Goal: Task Accomplishment & Management: Use online tool/utility

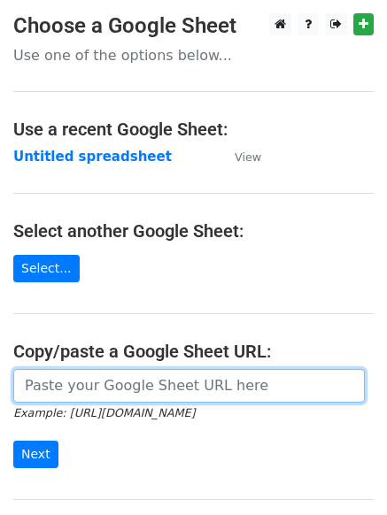
click at [94, 384] on input "url" at bounding box center [188, 386] width 351 height 34
paste input "[URL][DOMAIN_NAME]"
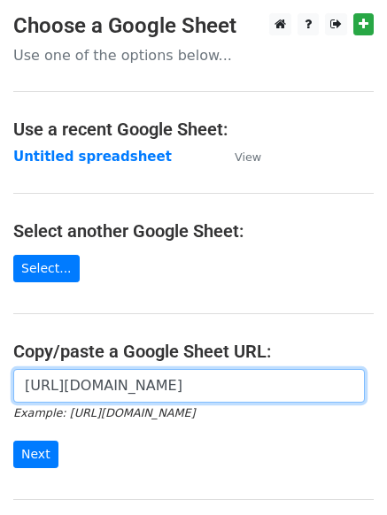
scroll to position [0, 377]
type input "[URL][DOMAIN_NAME]"
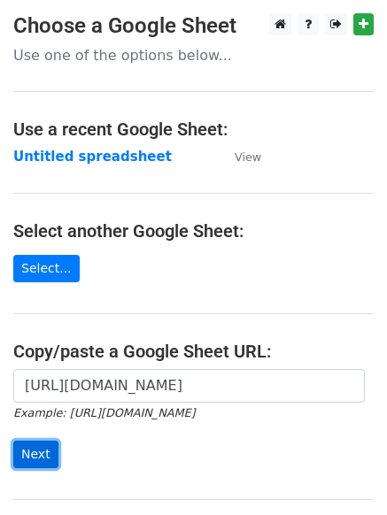
scroll to position [0, 0]
click at [22, 448] on input "Next" at bounding box center [35, 454] width 45 height 27
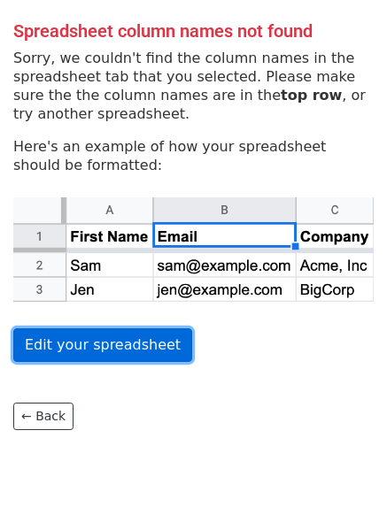
click at [33, 335] on link "Edit your spreadsheet" at bounding box center [102, 345] width 179 height 34
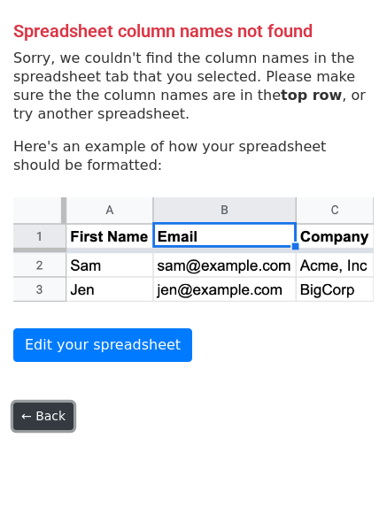
click at [52, 411] on link "← Back" at bounding box center [43, 415] width 60 height 27
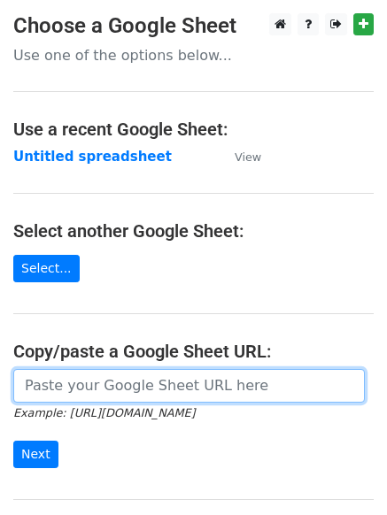
click at [152, 379] on input "url" at bounding box center [188, 386] width 351 height 34
paste input "[URL][DOMAIN_NAME]"
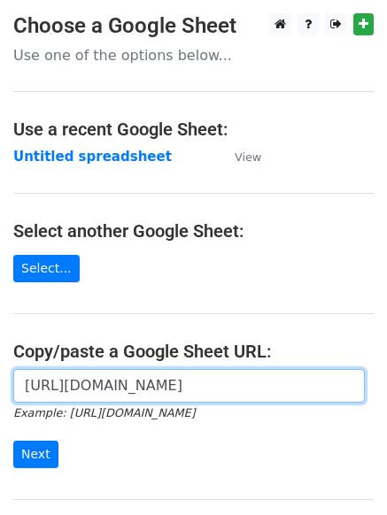
scroll to position [0, 377]
type input "[URL][DOMAIN_NAME]"
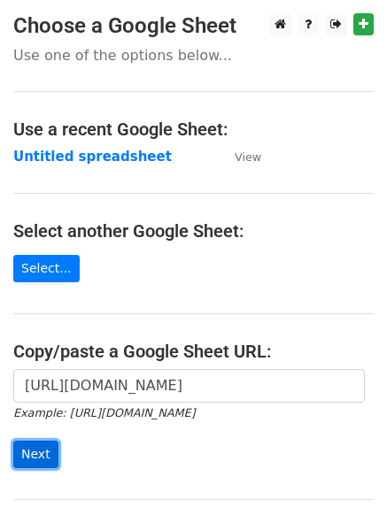
scroll to position [0, 0]
click at [42, 450] on input "Next" at bounding box center [35, 454] width 45 height 27
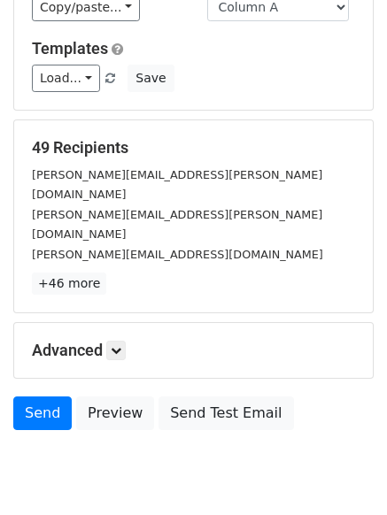
scroll to position [149, 0]
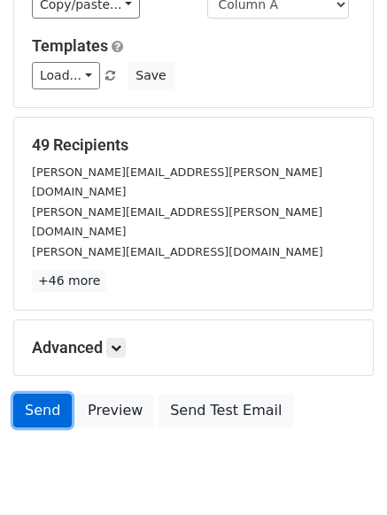
click at [27, 394] on link "Send" at bounding box center [42, 411] width 58 height 34
